Goal: Find specific page/section: Find specific page/section

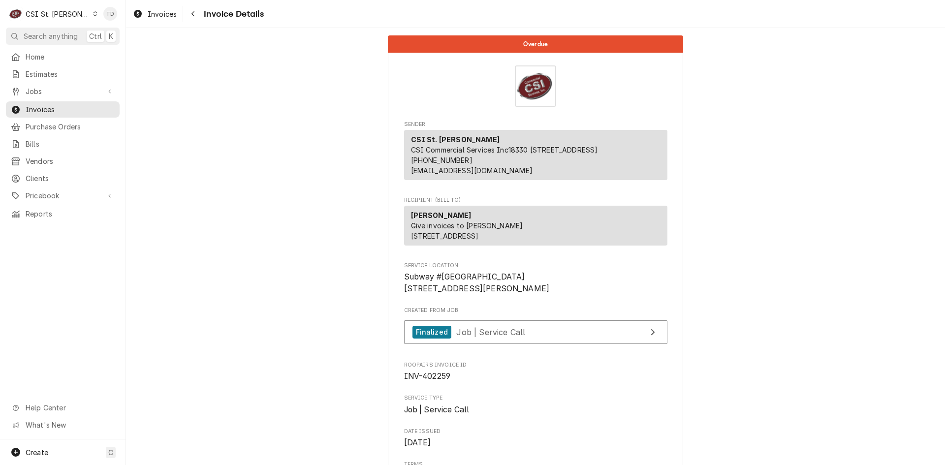
click at [71, 15] on div "C CSI St. Louis" at bounding box center [53, 14] width 95 height 20
click at [115, 18] on div "CSI [US_STATE][GEOGRAPHIC_DATA]" at bounding box center [151, 19] width 130 height 10
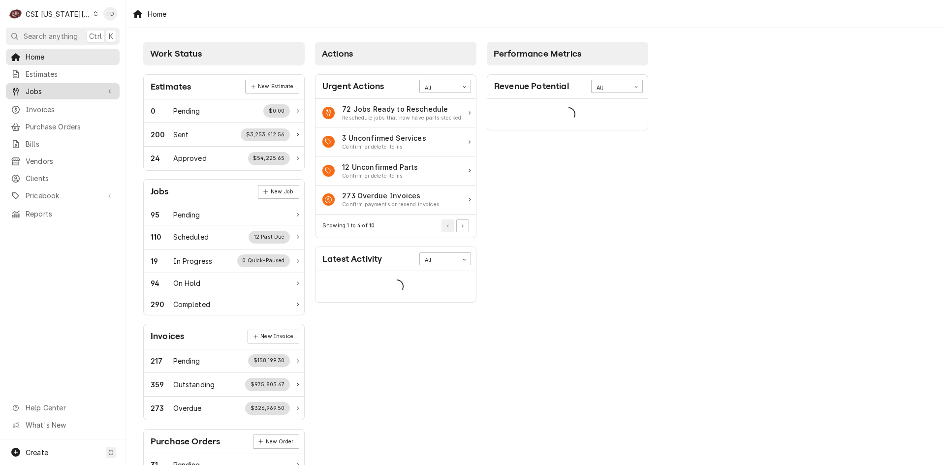
click at [72, 89] on span "Jobs" at bounding box center [63, 91] width 74 height 10
click at [68, 106] on span "Jobs" at bounding box center [70, 108] width 89 height 10
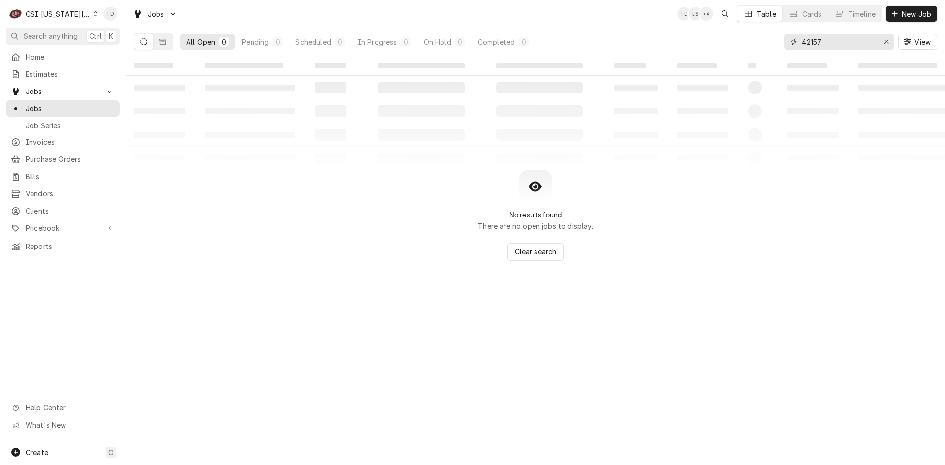
click at [832, 44] on input "42157" at bounding box center [839, 42] width 74 height 16
type input "31600"
click at [166, 41] on button "Dynamic Content Wrapper" at bounding box center [163, 42] width 19 height 16
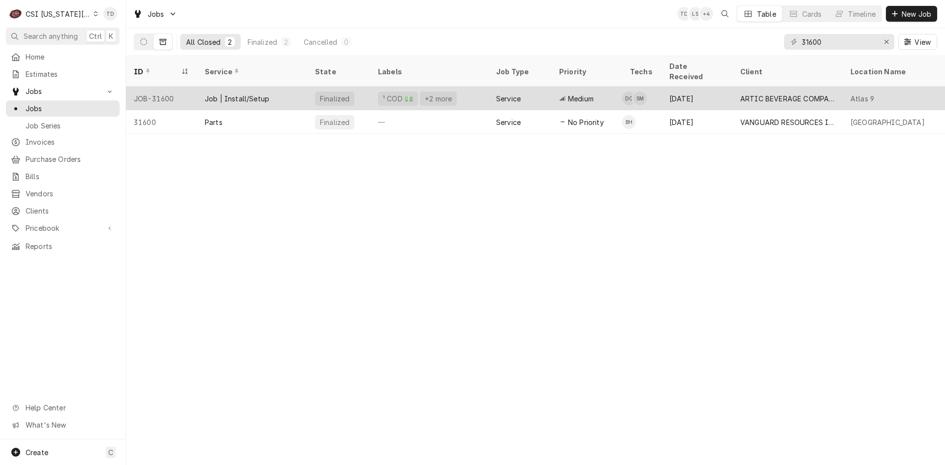
click at [286, 87] on div "Job | Install/Setup" at bounding box center [252, 99] width 110 height 24
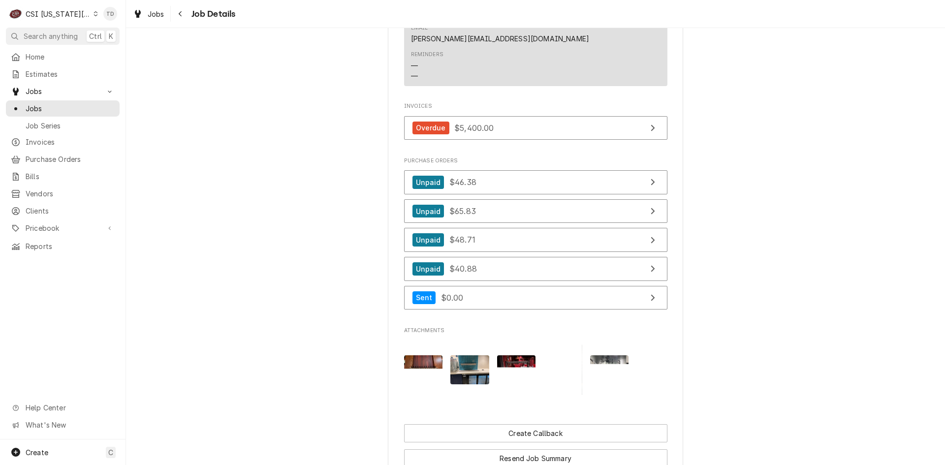
scroll to position [919, 0]
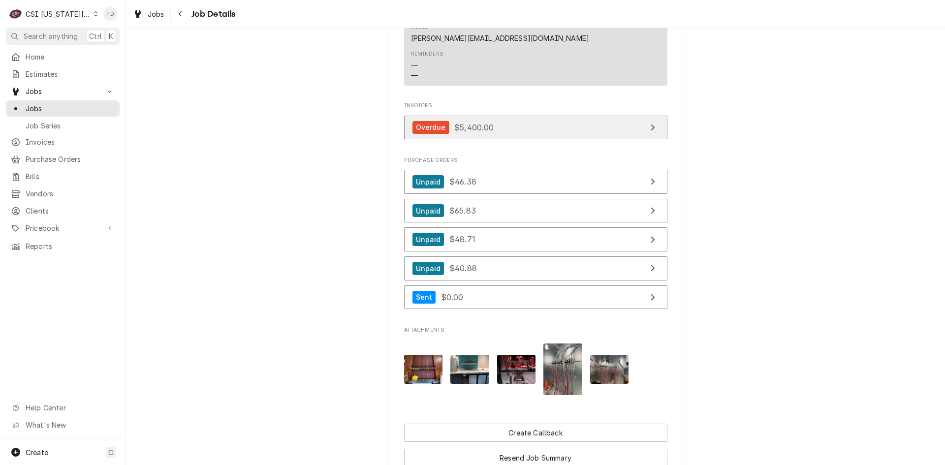
click at [514, 116] on link "Overdue $5,400.00" at bounding box center [535, 128] width 263 height 24
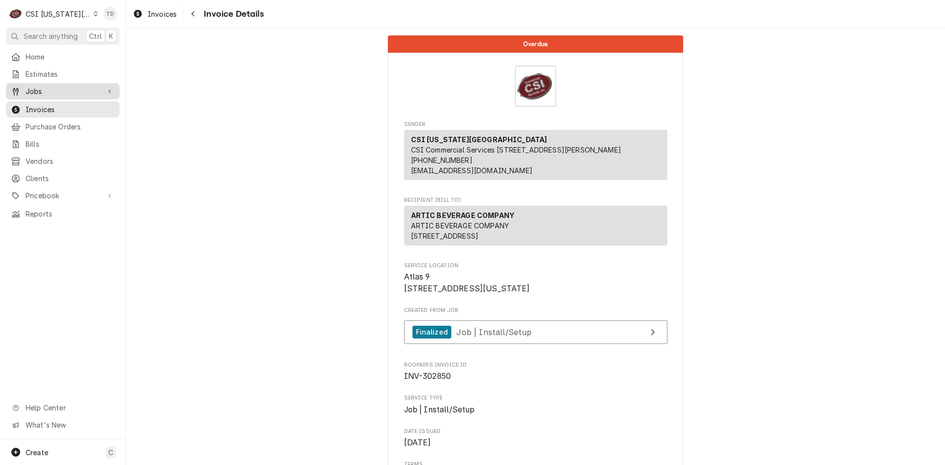
click at [53, 91] on span "Jobs" at bounding box center [63, 91] width 74 height 10
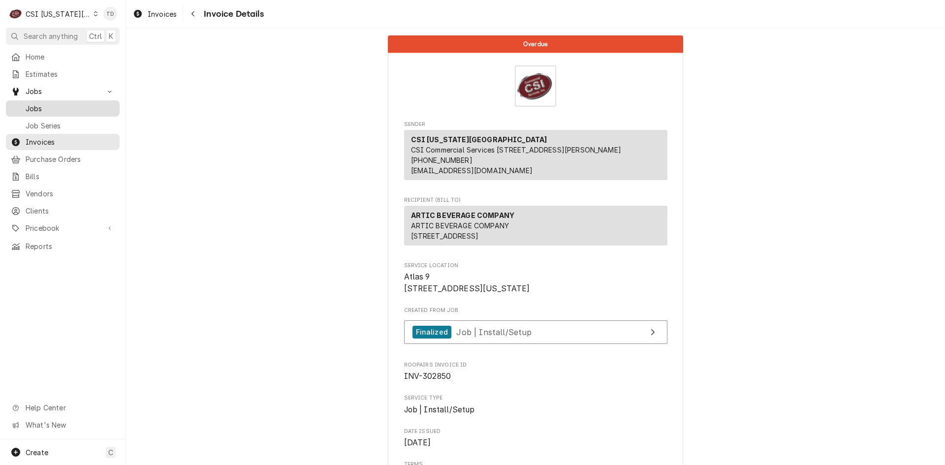
click at [59, 109] on span "Jobs" at bounding box center [70, 108] width 89 height 10
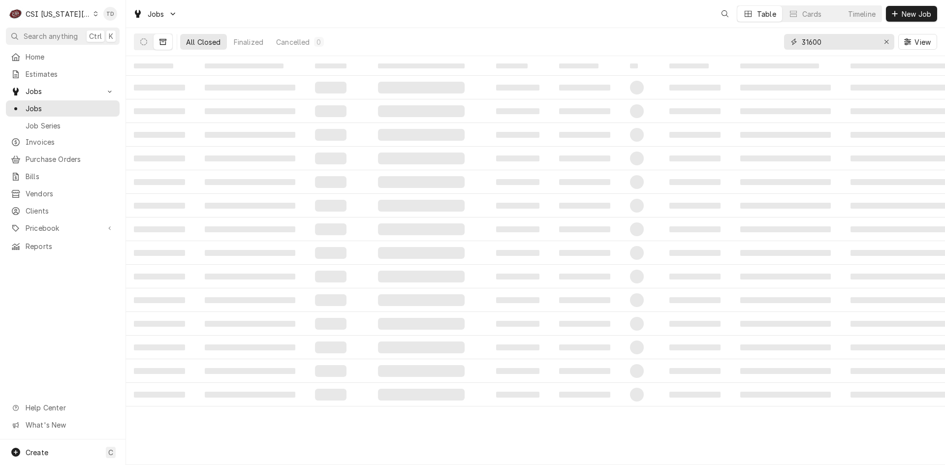
click at [832, 41] on input "31600" at bounding box center [839, 42] width 74 height 16
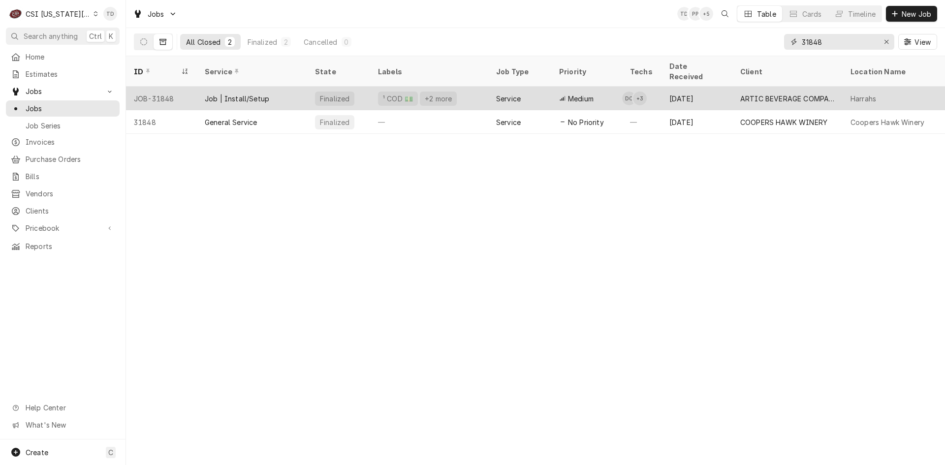
type input "31848"
click at [282, 88] on div "Job | Install/Setup" at bounding box center [252, 99] width 110 height 24
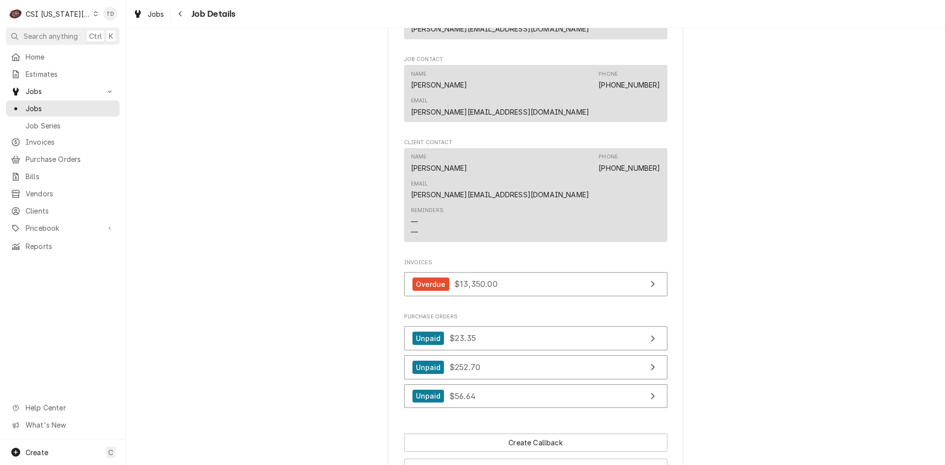
scroll to position [804, 0]
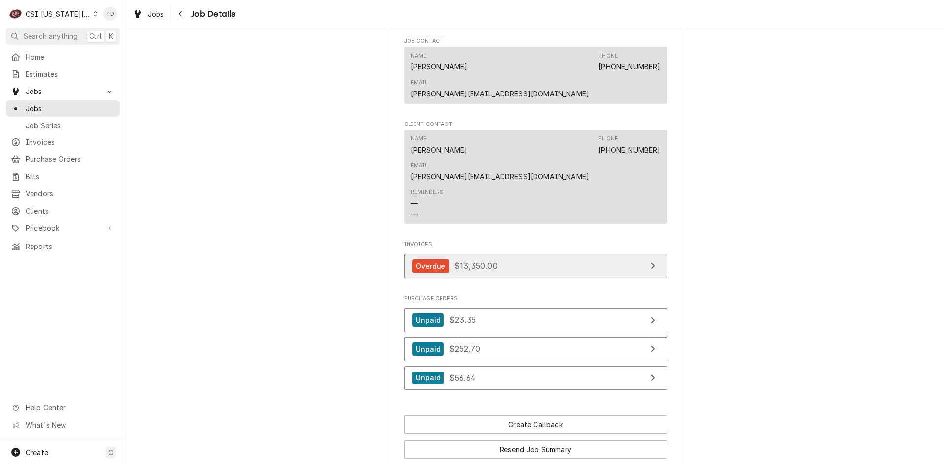
click at [483, 261] on span "$13,350.00" at bounding box center [475, 266] width 43 height 10
